Goal: Obtain resource: Download file/media

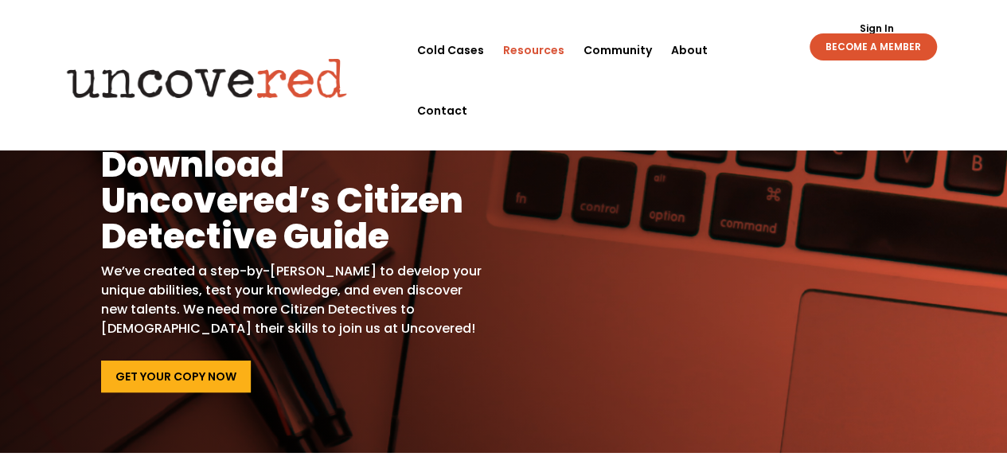
scroll to position [21, 0]
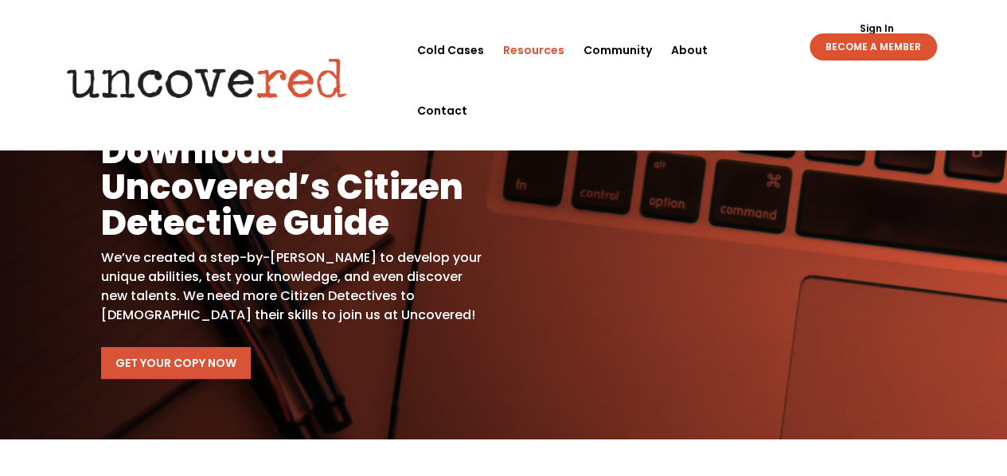
click at [193, 358] on link "Get Your Copy Now" at bounding box center [176, 363] width 150 height 32
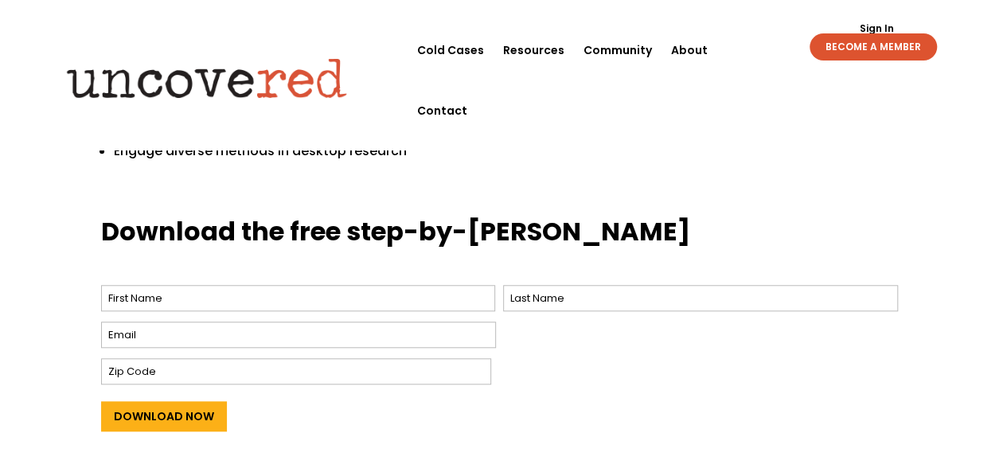
scroll to position [600, 0]
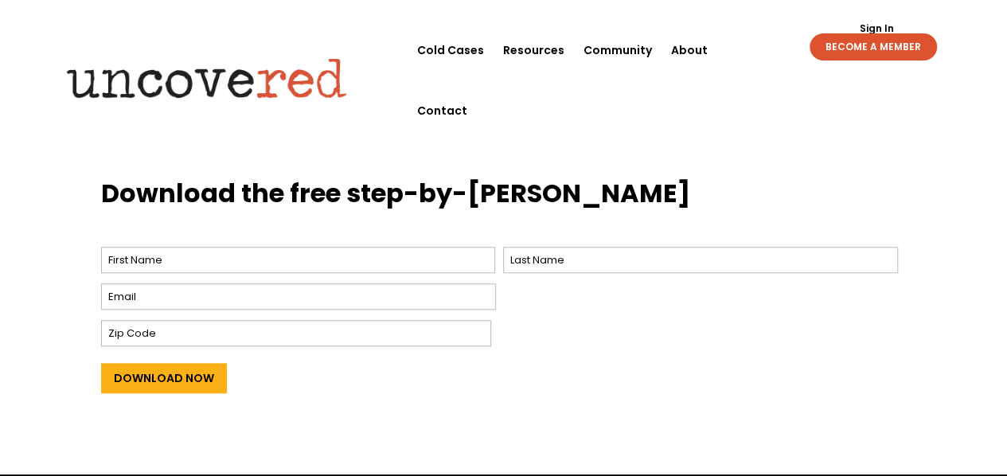
click at [139, 255] on span "First" at bounding box center [302, 259] width 403 height 36
click at [138, 251] on input "First" at bounding box center [298, 260] width 395 height 26
type input "[PERSON_NAME]"
type input "Tsiotouliotis"
type input "[EMAIL_ADDRESS][DOMAIN_NAME]"
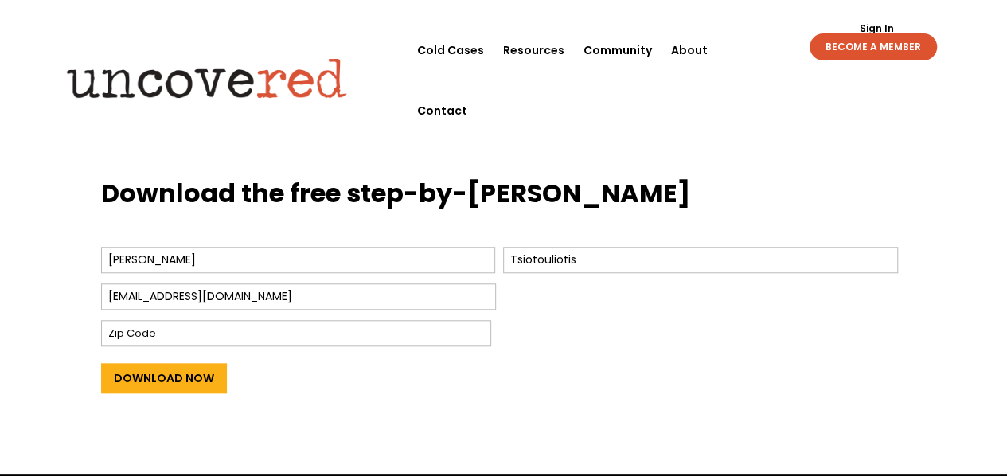
type input "152 33"
drag, startPoint x: 125, startPoint y: 243, endPoint x: 55, endPoint y: 268, distance: 74.6
click at [55, 268] on div "Download the free step-by-[PERSON_NAME] Name * [PERSON_NAME] First Tsiotoulioti…" at bounding box center [503, 314] width 1007 height 319
drag, startPoint x: 145, startPoint y: 244, endPoint x: 51, endPoint y: 252, distance: 94.2
click at [51, 252] on div "Download the free step-by-[PERSON_NAME] Name * [PERSON_NAME] First Tsiotoulioti…" at bounding box center [503, 314] width 1007 height 319
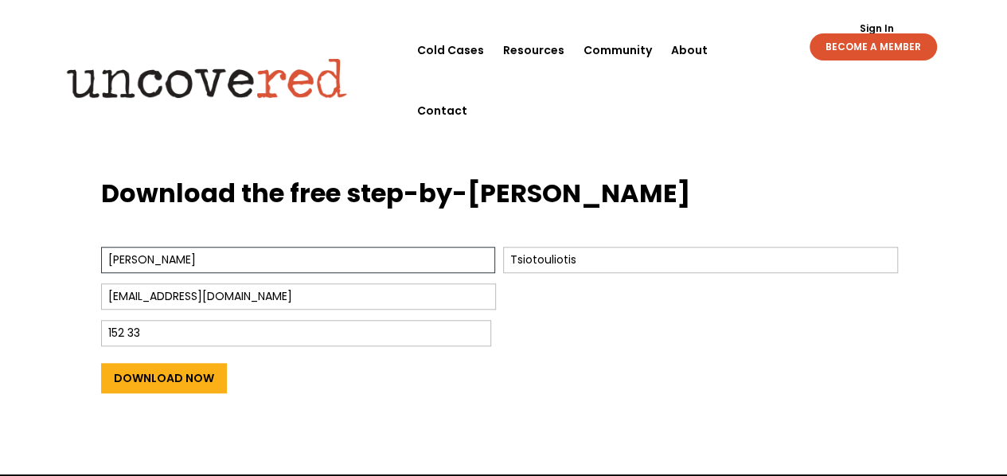
type input "[PERSON_NAME]"
drag, startPoint x: 658, startPoint y: 259, endPoint x: 548, endPoint y: 232, distance: 113.2
click at [548, 241] on ul "Name * [PERSON_NAME] First Tsiotouliotis Last Email * [EMAIL_ADDRESS][DOMAIN_NA…" at bounding box center [504, 295] width 806 height 109
drag, startPoint x: 588, startPoint y: 246, endPoint x: 460, endPoint y: 244, distance: 127.4
click at [460, 244] on div "[PERSON_NAME] First Tsiotouliotis Last" at bounding box center [503, 259] width 805 height 36
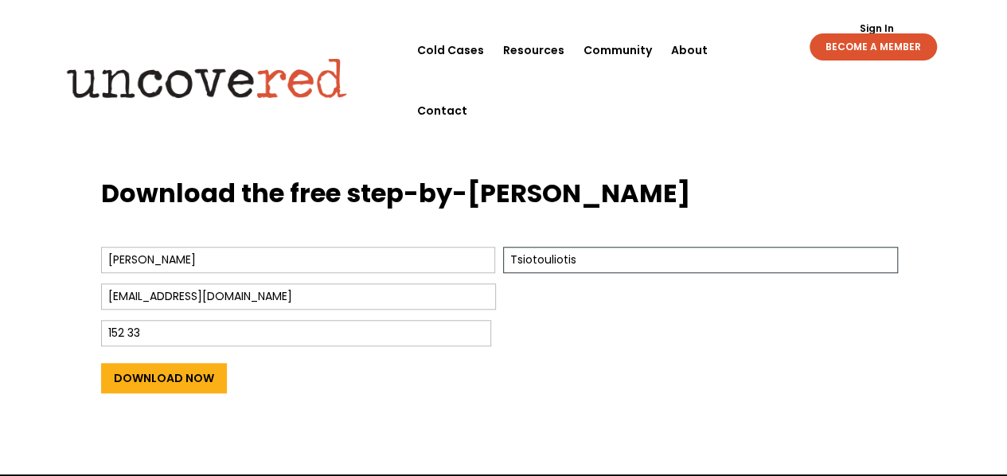
type input "[PERSON_NAME]"
click at [194, 363] on input "Download Now" at bounding box center [164, 378] width 126 height 30
click at [120, 363] on input "Download Now" at bounding box center [164, 378] width 126 height 30
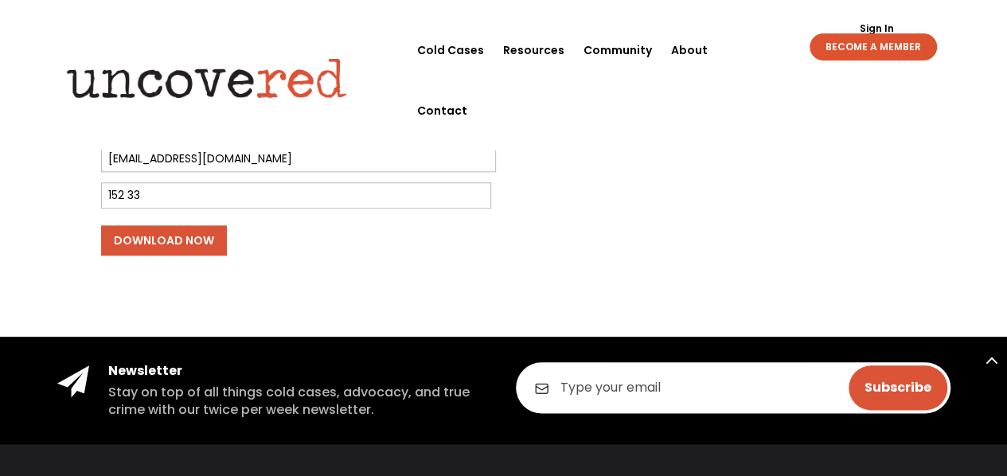
scroll to position [739, 0]
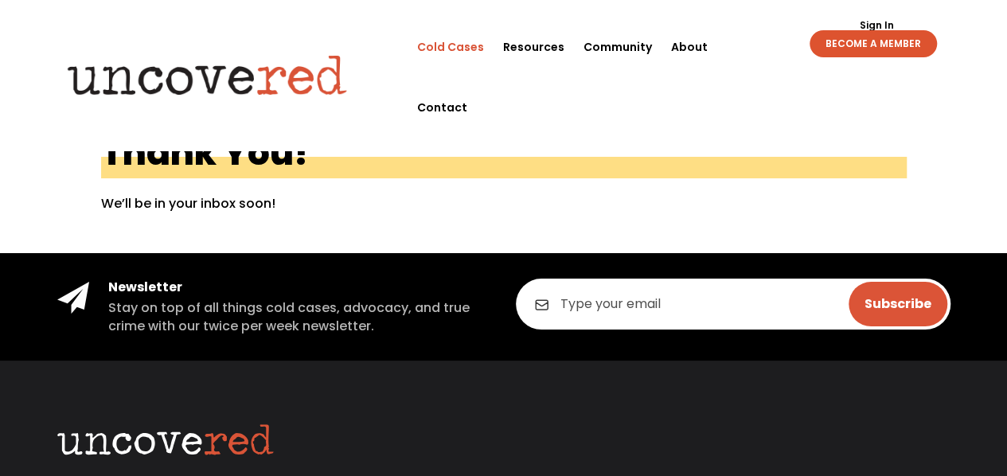
click at [463, 40] on link "Cold Cases" at bounding box center [450, 47] width 67 height 61
